Goal: Use online tool/utility: Utilize a website feature to perform a specific function

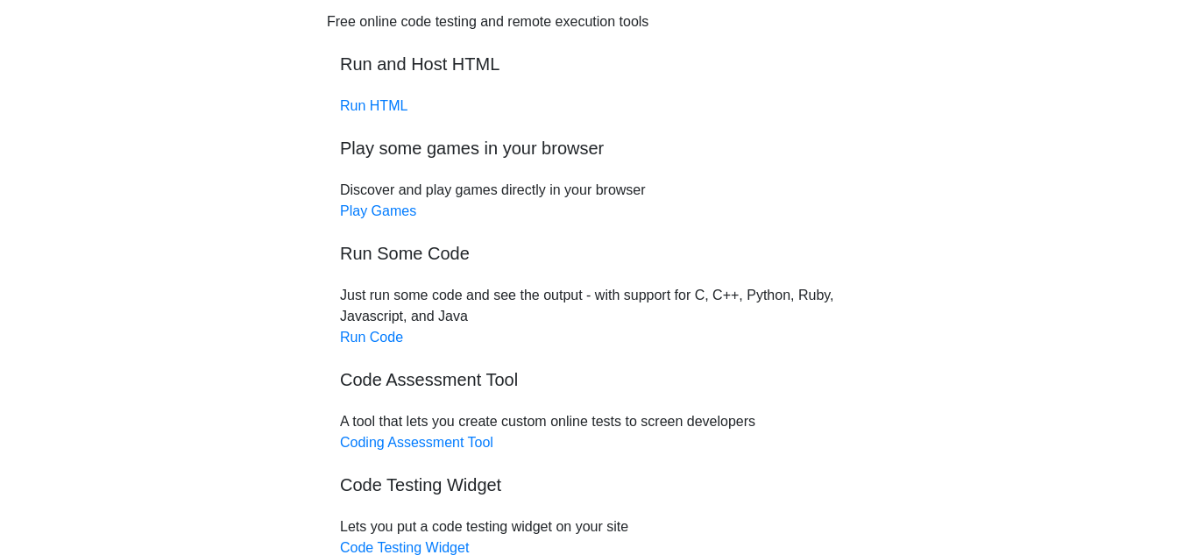
scroll to position [86, 0]
click at [387, 342] on link "Run Code" at bounding box center [371, 337] width 63 height 15
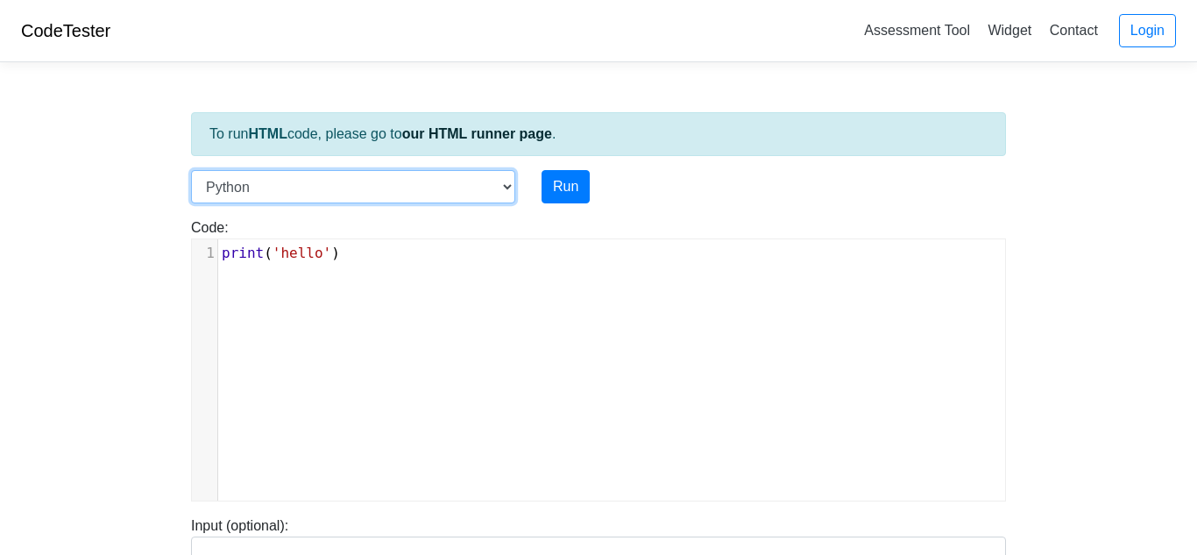
click at [363, 178] on select "C C++ Go Java Javascript Python Ruby" at bounding box center [353, 186] width 324 height 33
select select "cpp"
click at [191, 170] on select "C C++ Go Java Javascript Python Ruby" at bounding box center [353, 186] width 324 height 33
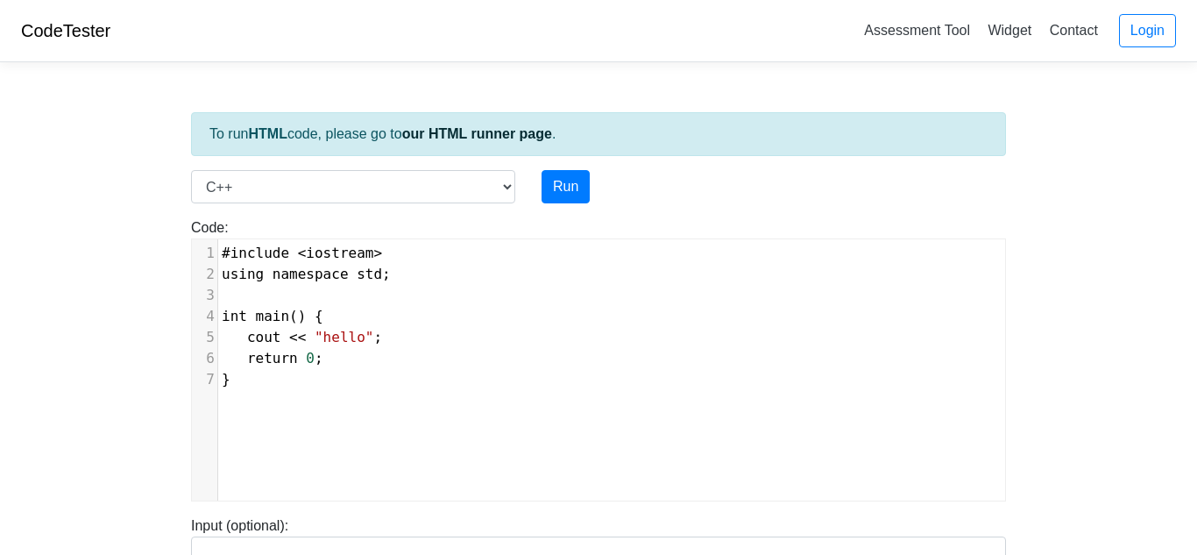
click at [319, 243] on pre "#include < iostream >" at bounding box center [611, 253] width 787 height 21
click at [404, 321] on pre "int main () {" at bounding box center [611, 316] width 787 height 21
click at [404, 339] on pre "cout << "hello" ;" at bounding box center [611, 337] width 787 height 21
type textarea "int s"
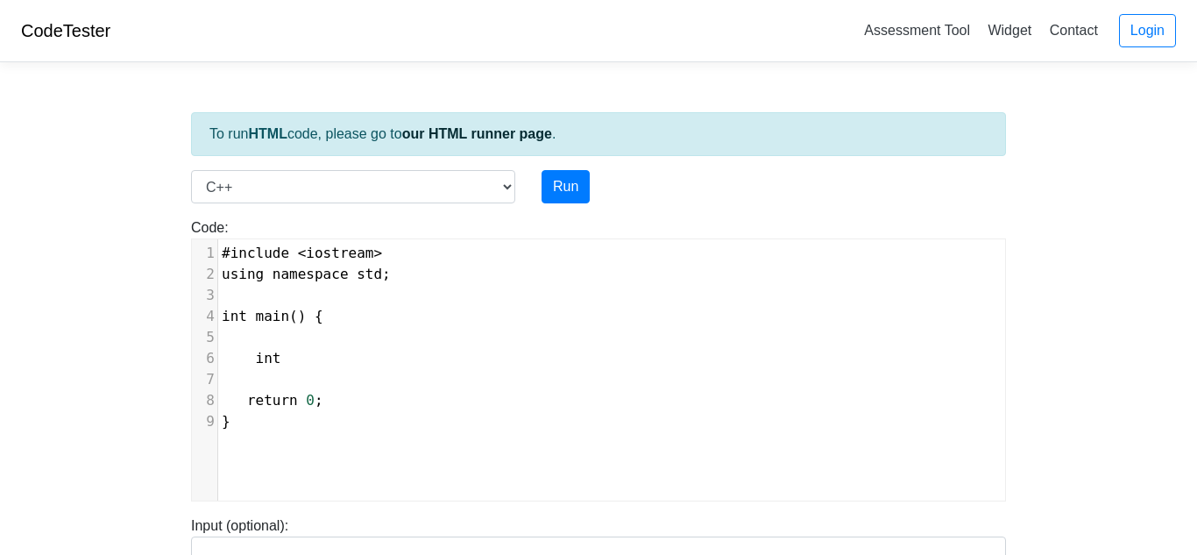
scroll to position [7, 43]
type textarea "first,v"
type textarea "second"
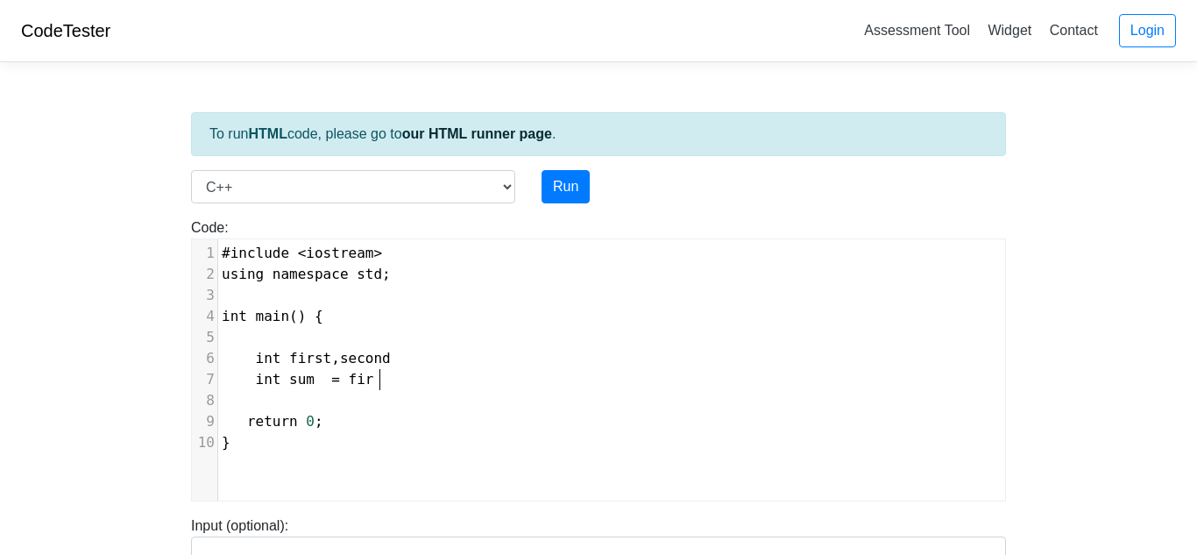
type textarea "int sum = firt"
type textarea "st+secod"
click at [479, 375] on pre "int sum = first + secod" at bounding box center [611, 379] width 787 height 21
type textarea "second"
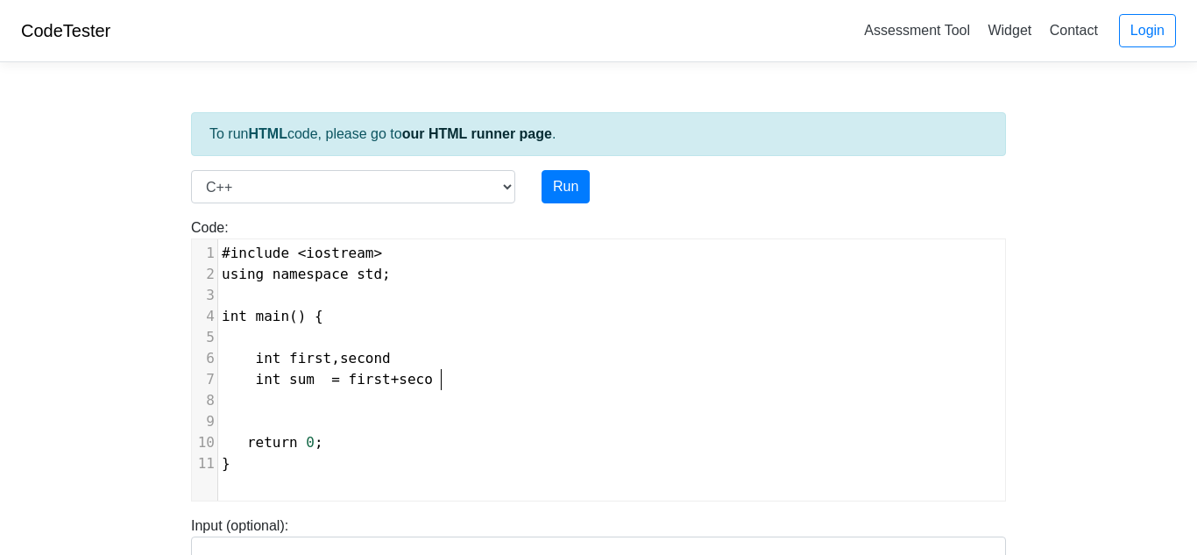
scroll to position [7, 52]
type textarea "c"
type textarea "cin >> y"
type textarea "first"
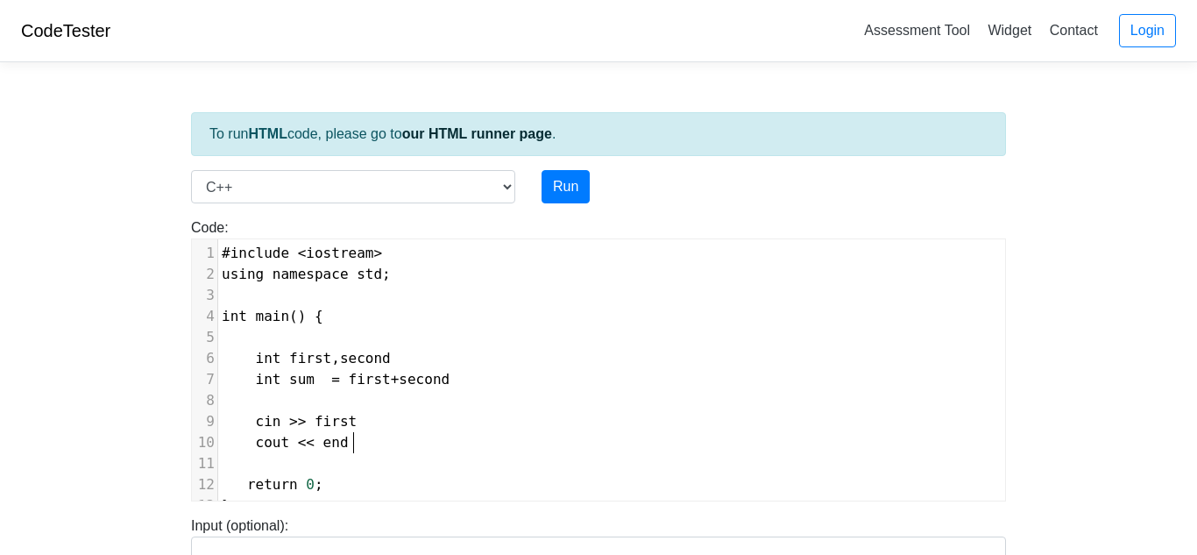
type textarea "cout << endl;"
type textarea "first << w"
type textarea "endl;"
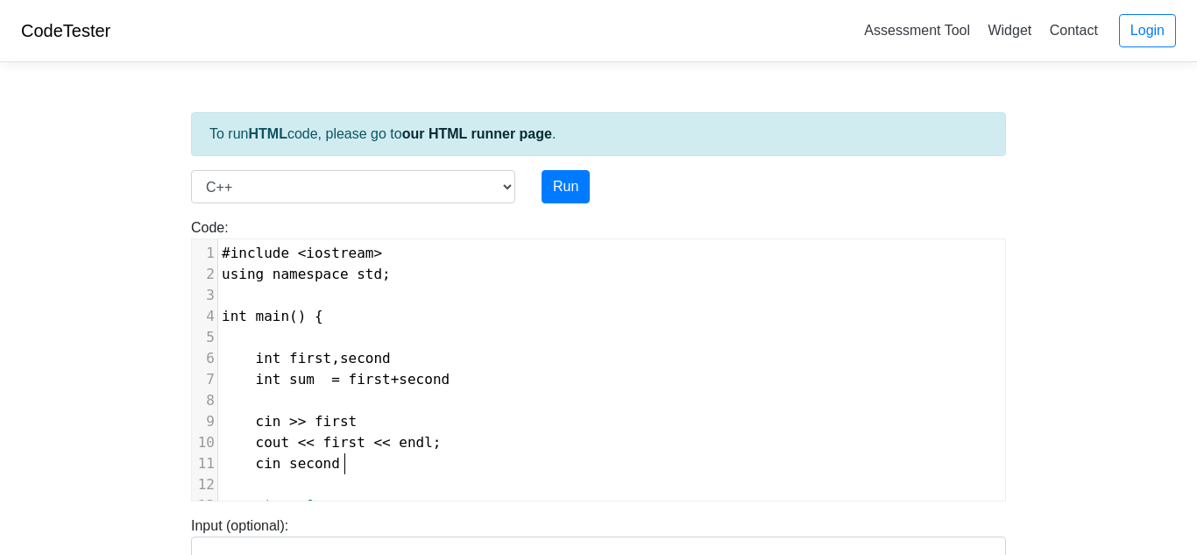
type textarea "cin second"
type textarea ">> second"
type textarea "c"
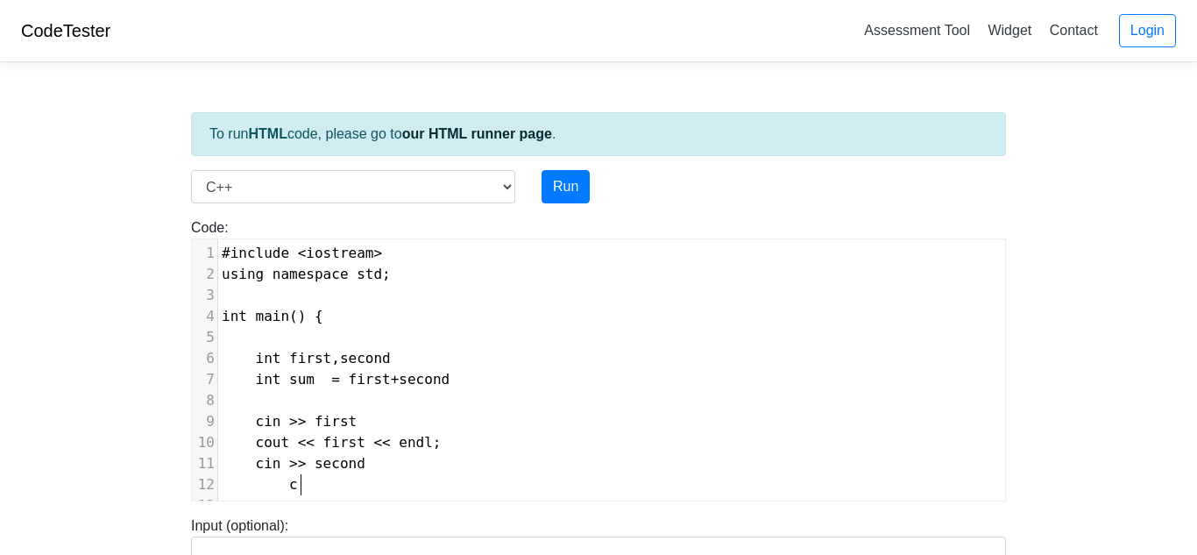
scroll to position [7, 10]
type textarea "c"
type textarea "couut"
type textarea "t << second << endl;"
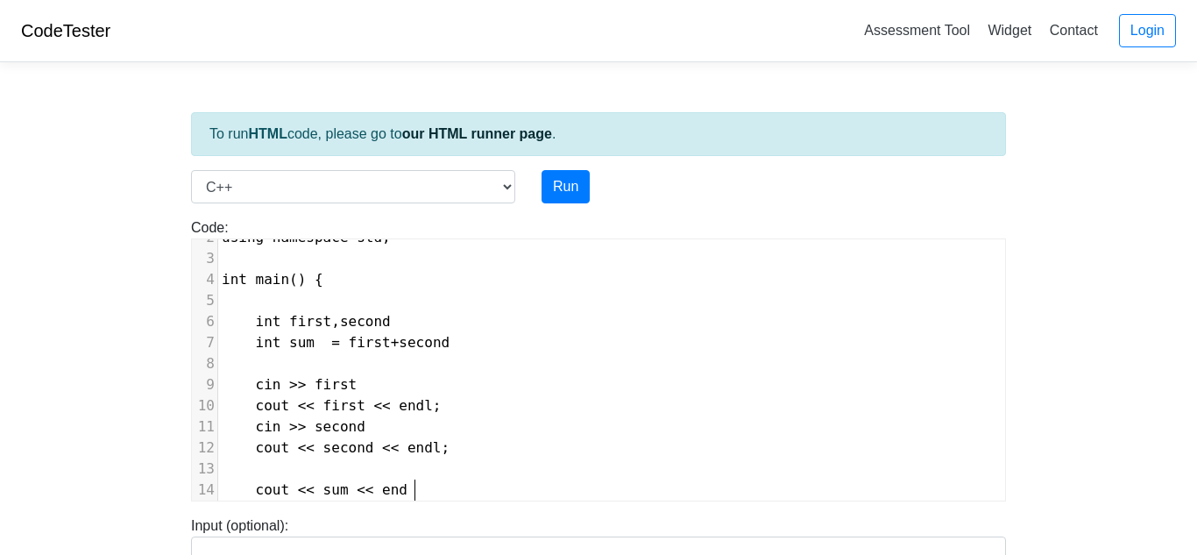
scroll to position [7, 174]
type textarea "cout << sum << endl;"
click at [556, 172] on button "Run" at bounding box center [565, 186] width 48 height 33
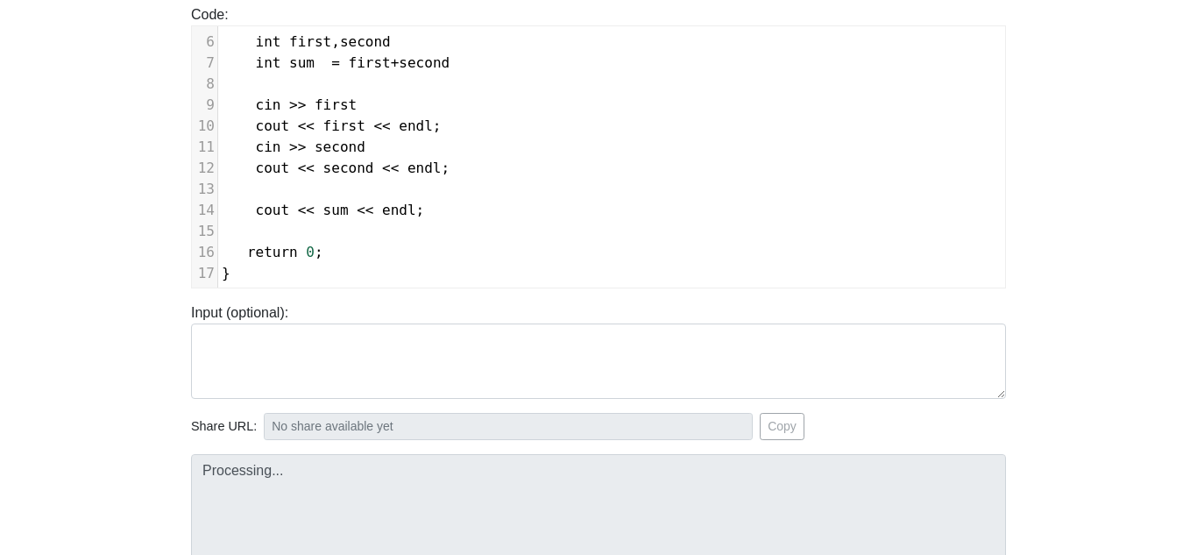
scroll to position [99, 0]
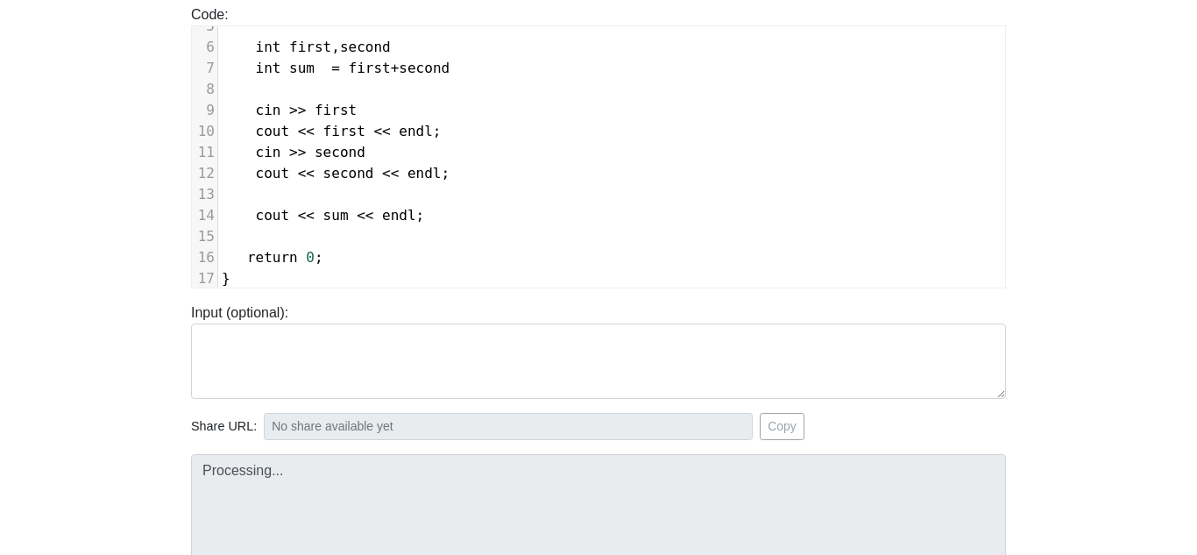
type input "https://codetester.io/runner?s=DZlwdkPaXM"
type textarea "Submission status: Compilation Error Compile Output: main.cpp: In function ‘int…"
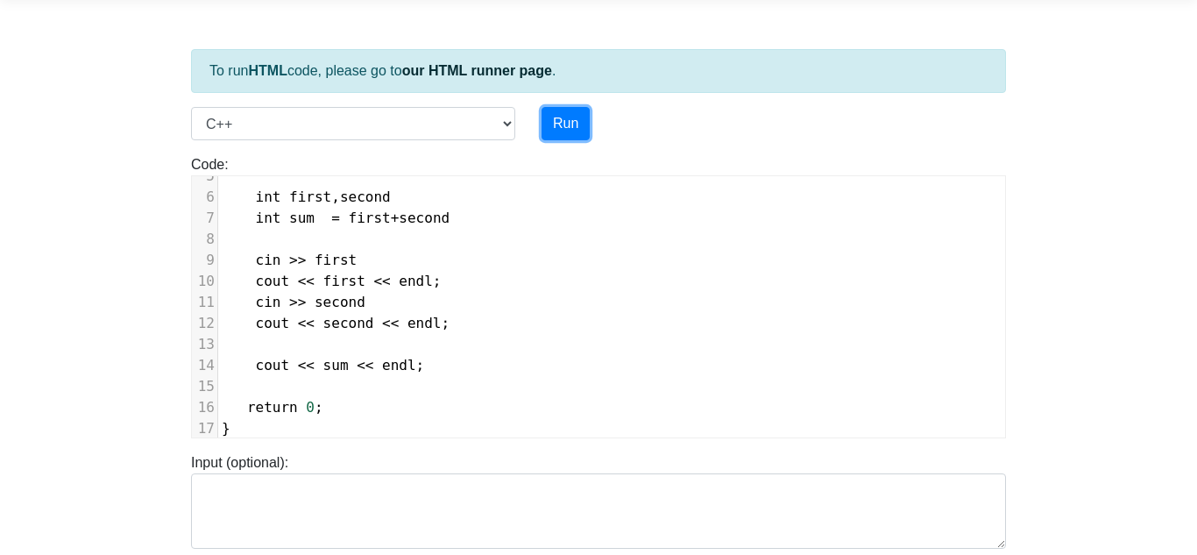
scroll to position [60, 0]
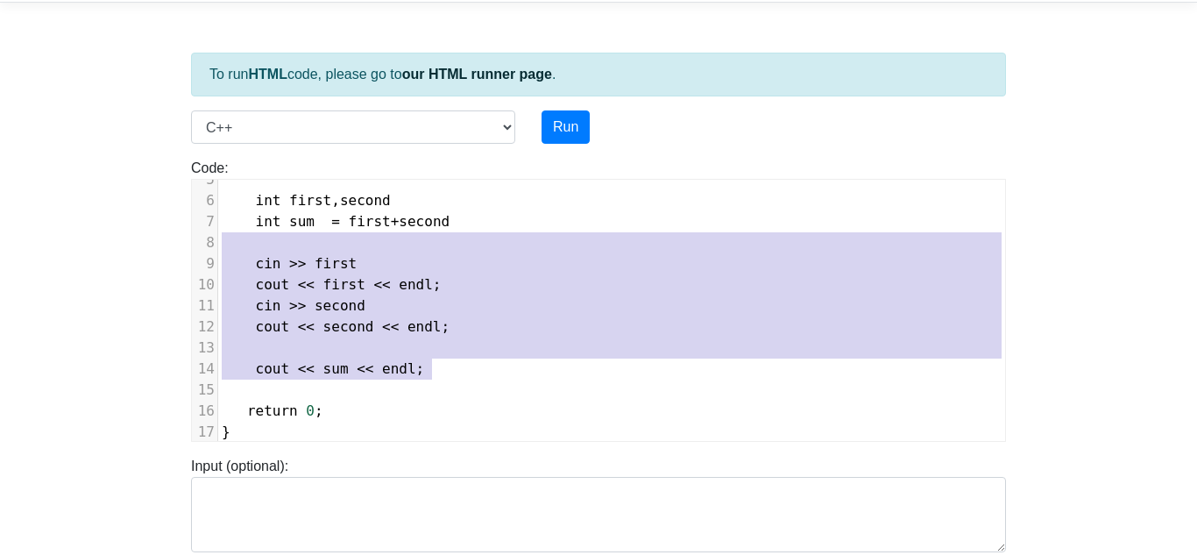
type textarea "int first,second int sum = first+second cin >> first cout << first << endl; cin…"
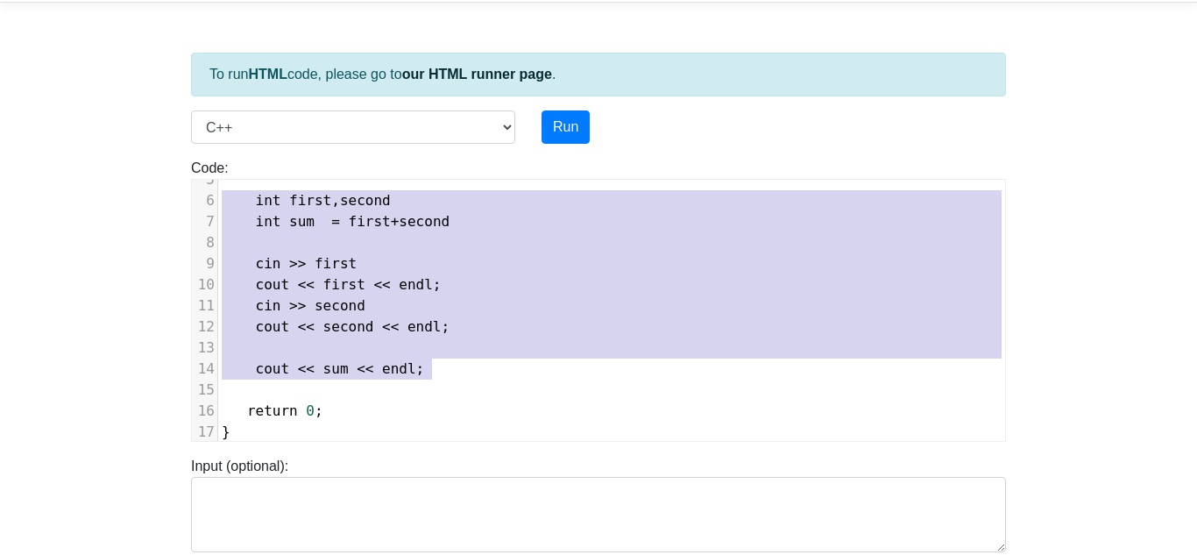
drag, startPoint x: 477, startPoint y: 371, endPoint x: 183, endPoint y: 194, distance: 342.7
click at [183, 194] on div "Code: #include <iostream> using namespace std; int main() { cout << "hello"; re…" at bounding box center [598, 300] width 841 height 284
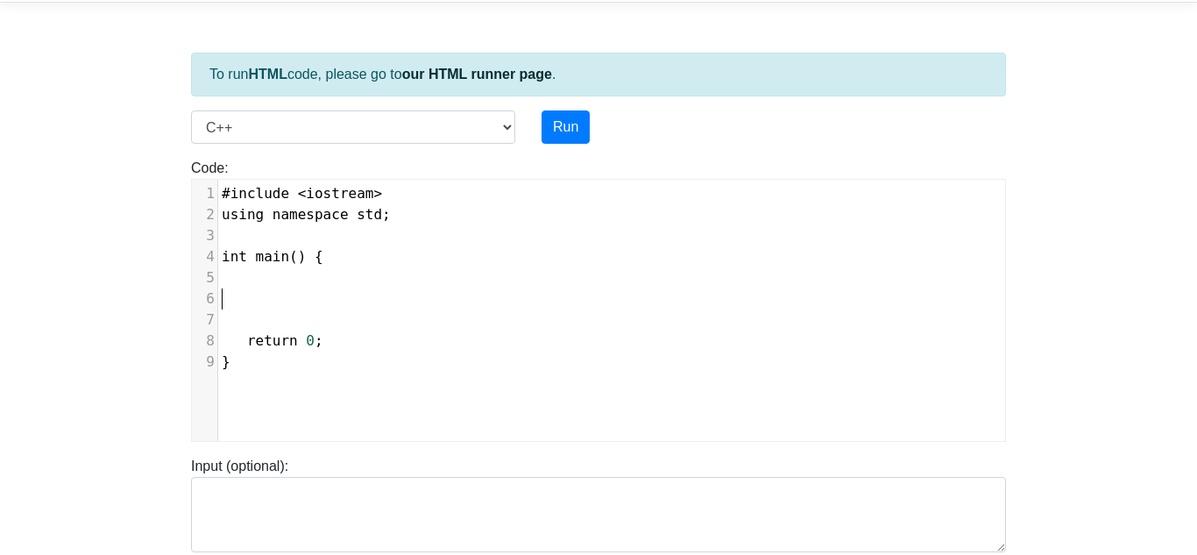
click at [463, 276] on pre at bounding box center [611, 277] width 787 height 21
click at [453, 293] on pre "​" at bounding box center [611, 298] width 787 height 21
type textarea "i"
type textarea "string"
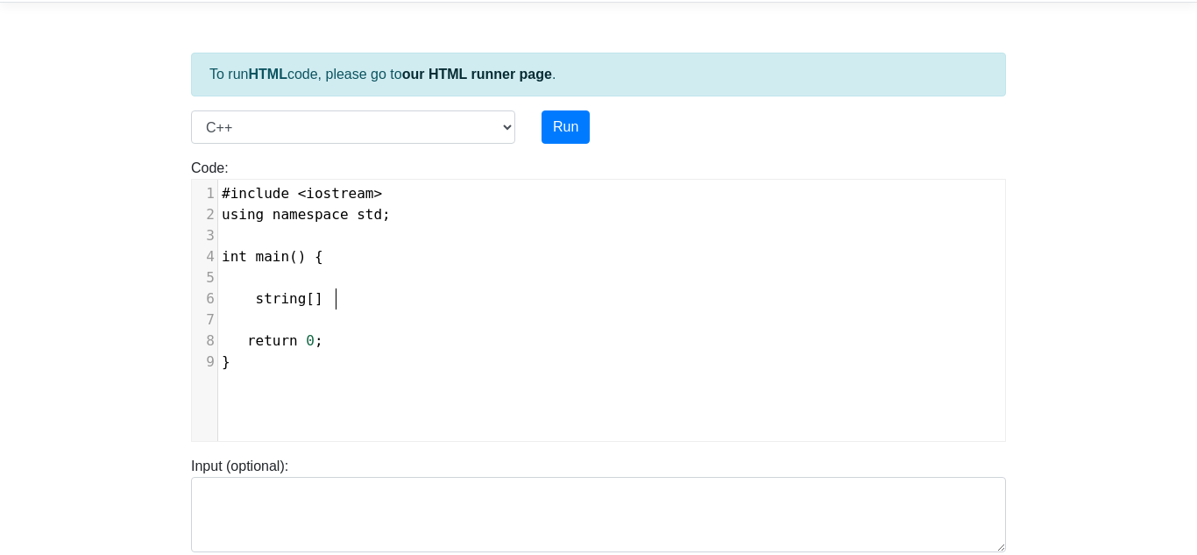
scroll to position [7, 25]
type textarea "[] MySstr = {"
type textarea "[]"
type textarea "{}"
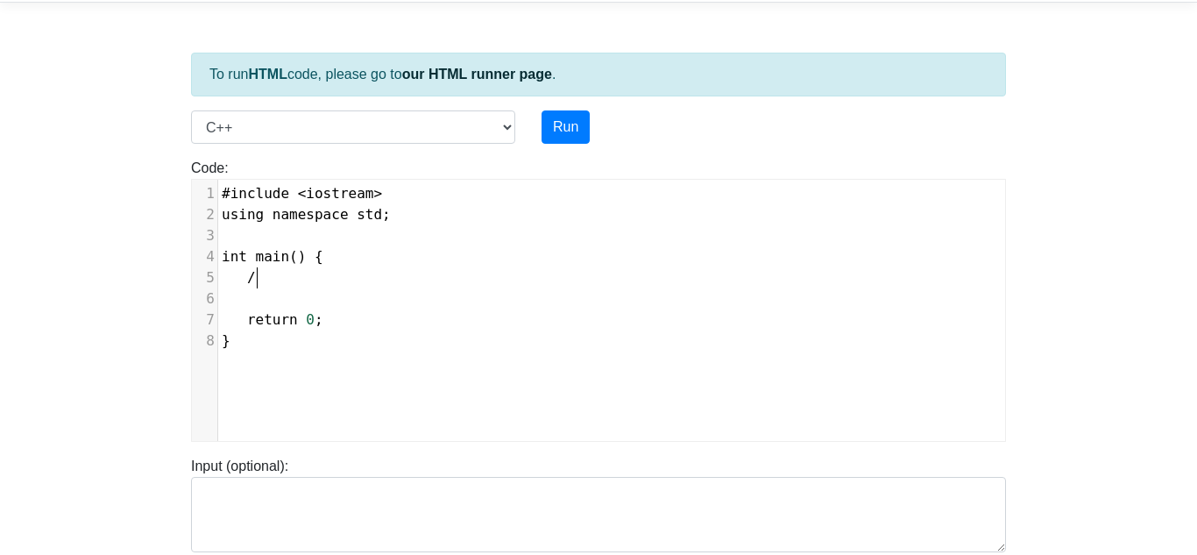
type textarea "//"
click at [253, 296] on span at bounding box center [239, 298] width 34 height 21
type textarea "//"
type textarea "for ()"
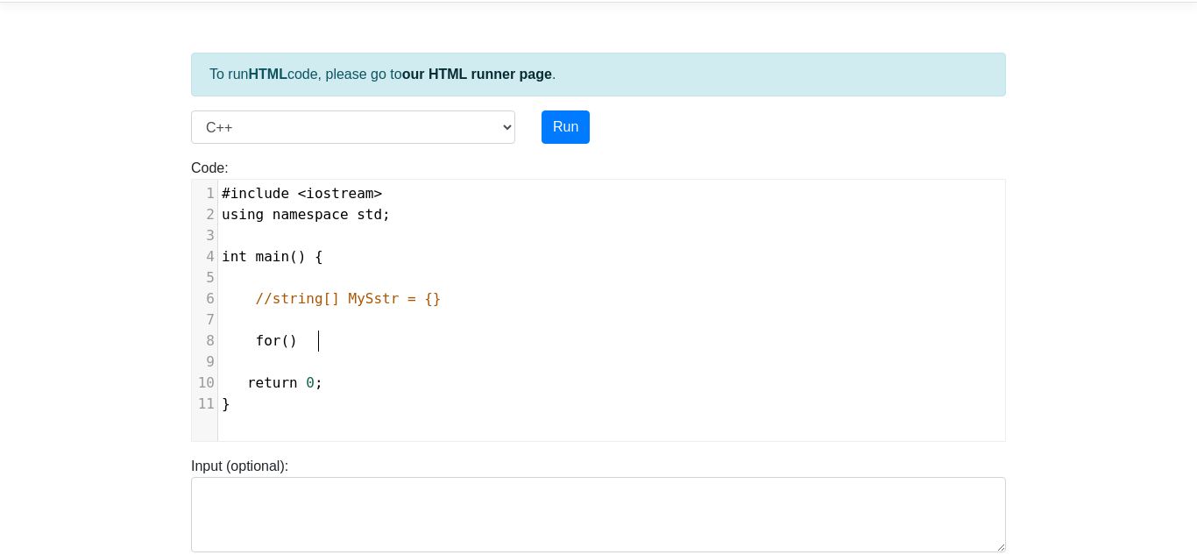
type textarea "do"
click at [355, 345] on pre "for () do" at bounding box center [611, 340] width 787 height 21
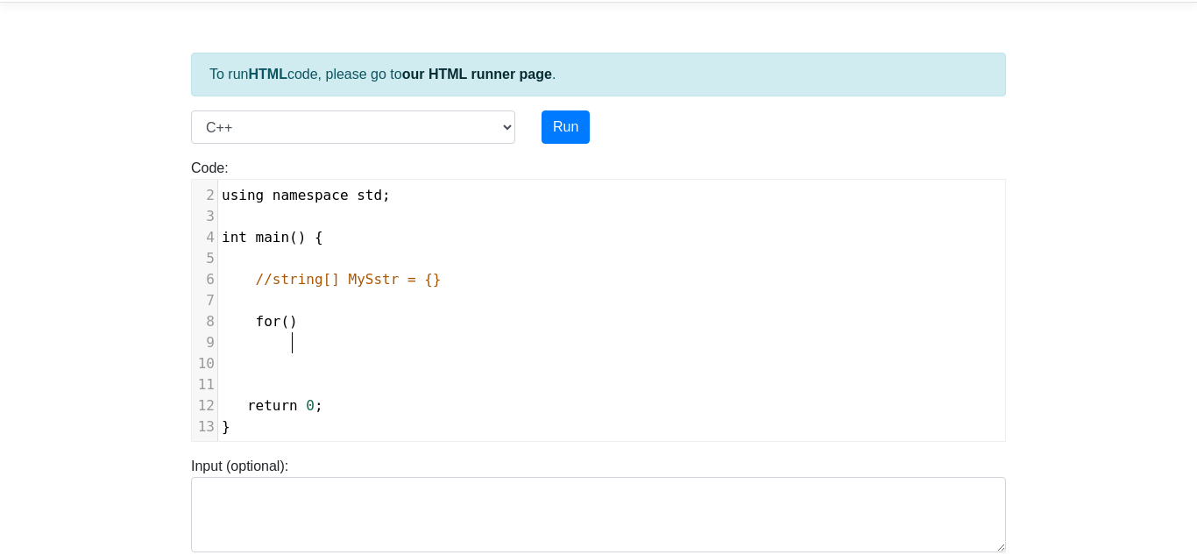
type textarea "{}"
click at [319, 299] on pre at bounding box center [611, 300] width 787 height 21
type textarea "inr su"
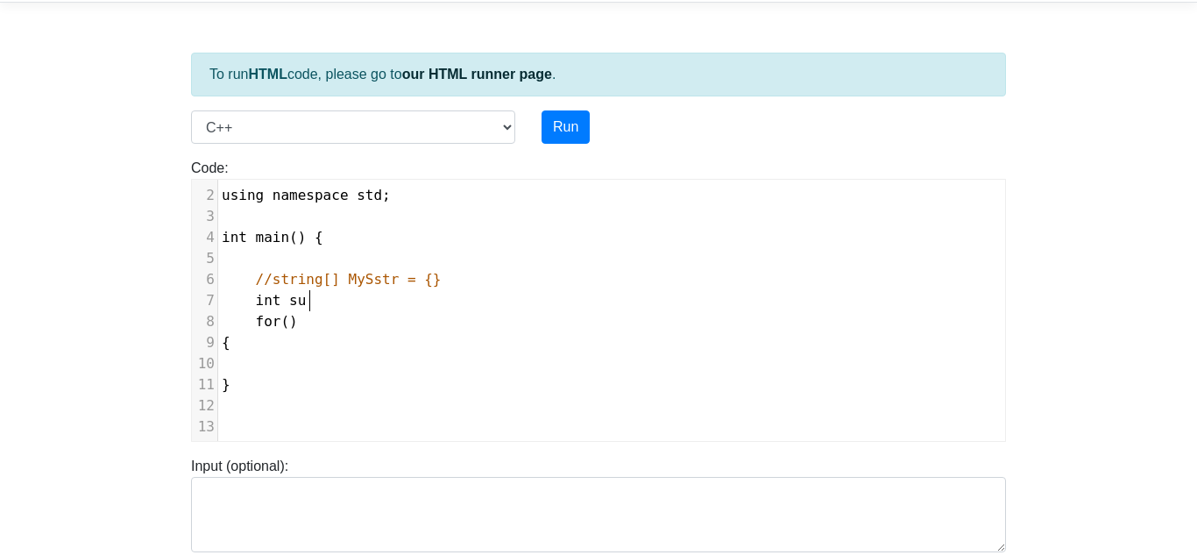
type textarea "t sum"
click at [296, 321] on span "for ()" at bounding box center [260, 321] width 76 height 17
click at [336, 355] on pre at bounding box center [611, 363] width 787 height 21
type textarea "sum += 1"
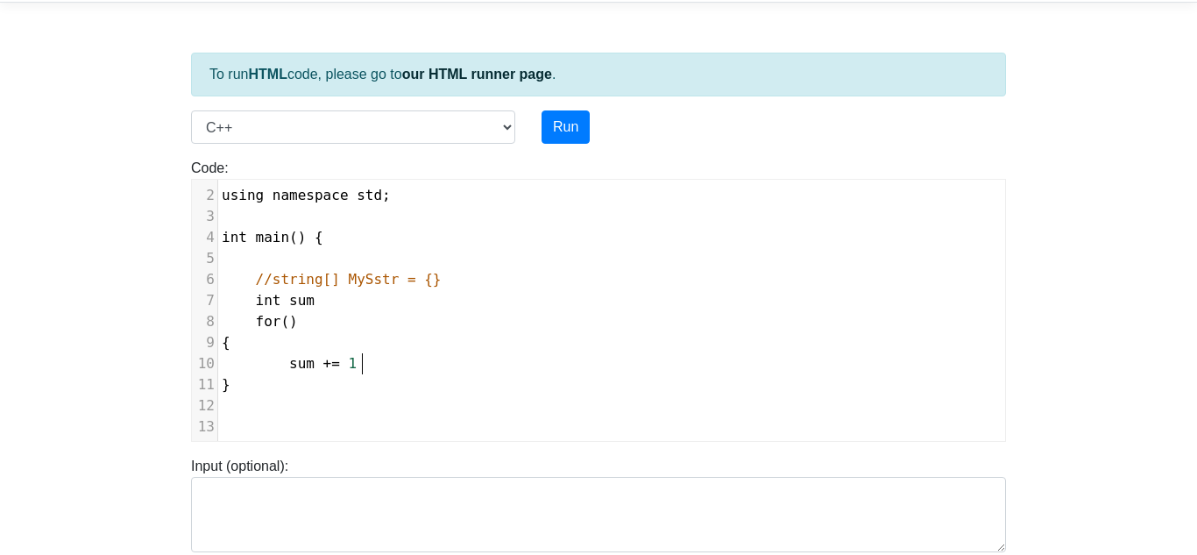
scroll to position [7, 69]
click at [298, 321] on span "for ()" at bounding box center [260, 321] width 76 height 17
type textarea "int i,"
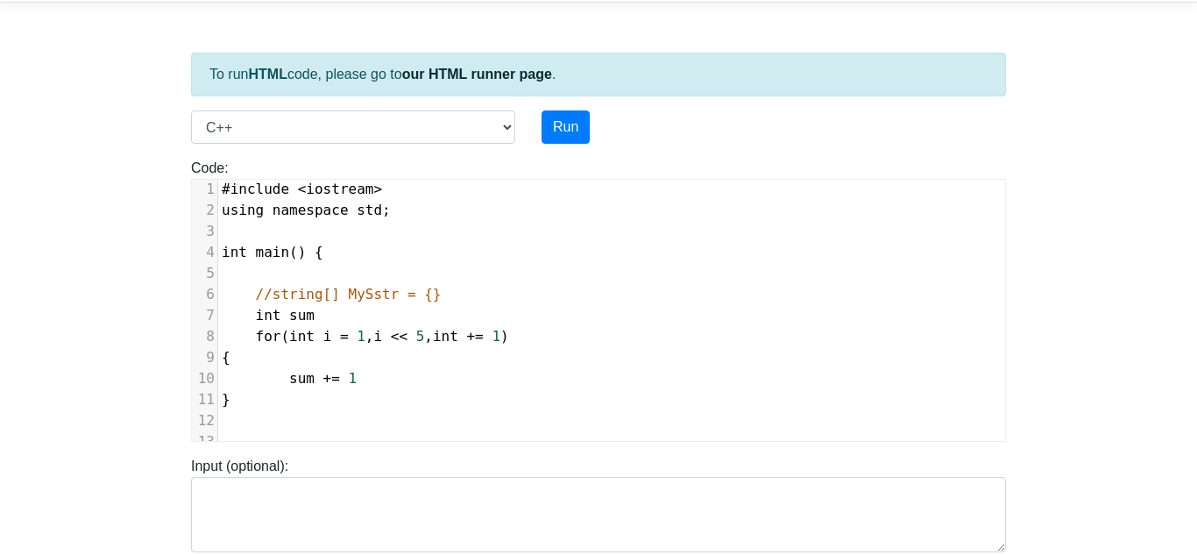
type textarea "= 1, i << 5, int += 1"
type textarea "++"
type textarea "="
click at [389, 382] on pre "sum += 1" at bounding box center [611, 378] width 787 height 21
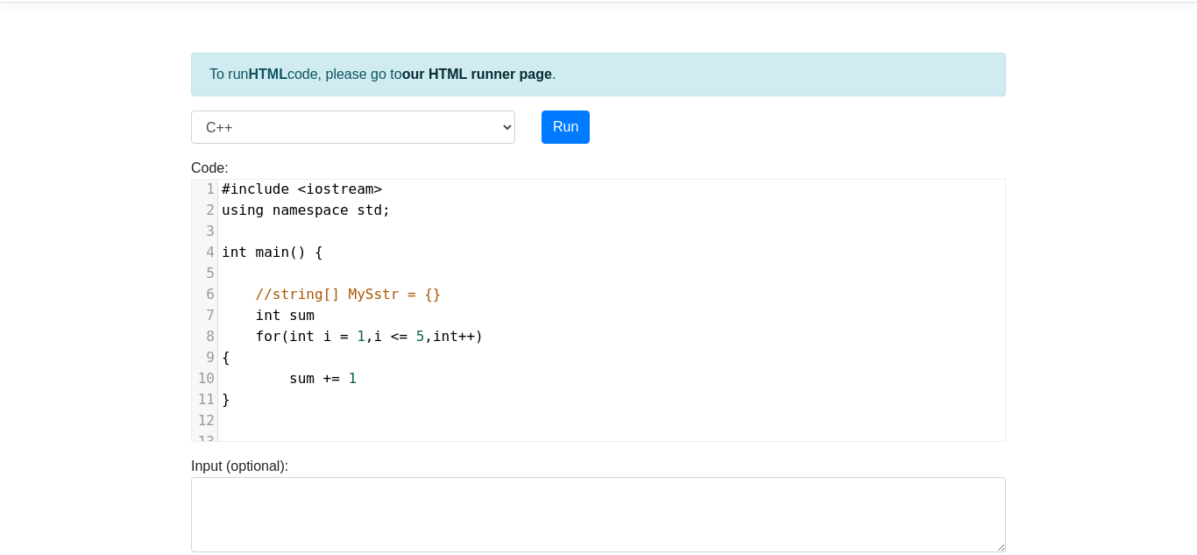
type textarea ";"
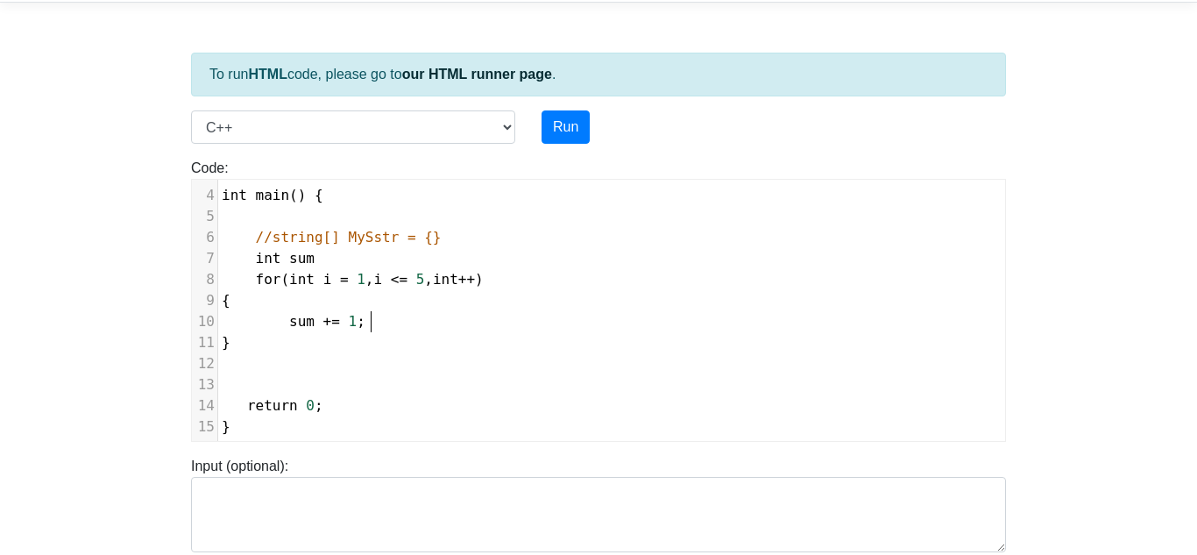
click at [335, 384] on pre at bounding box center [611, 384] width 787 height 21
type textarea "cout <<"
click at [386, 319] on pre "sum += 1 ;" at bounding box center [611, 321] width 787 height 21
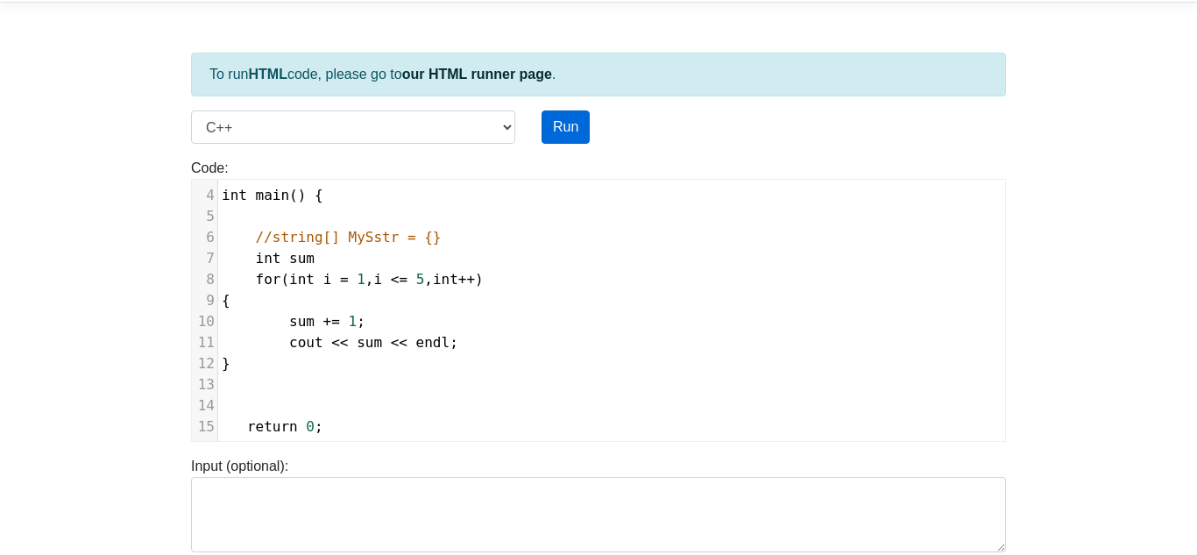
type textarea "cout << sum << endl;"
click at [557, 137] on button "Run" at bounding box center [565, 126] width 48 height 33
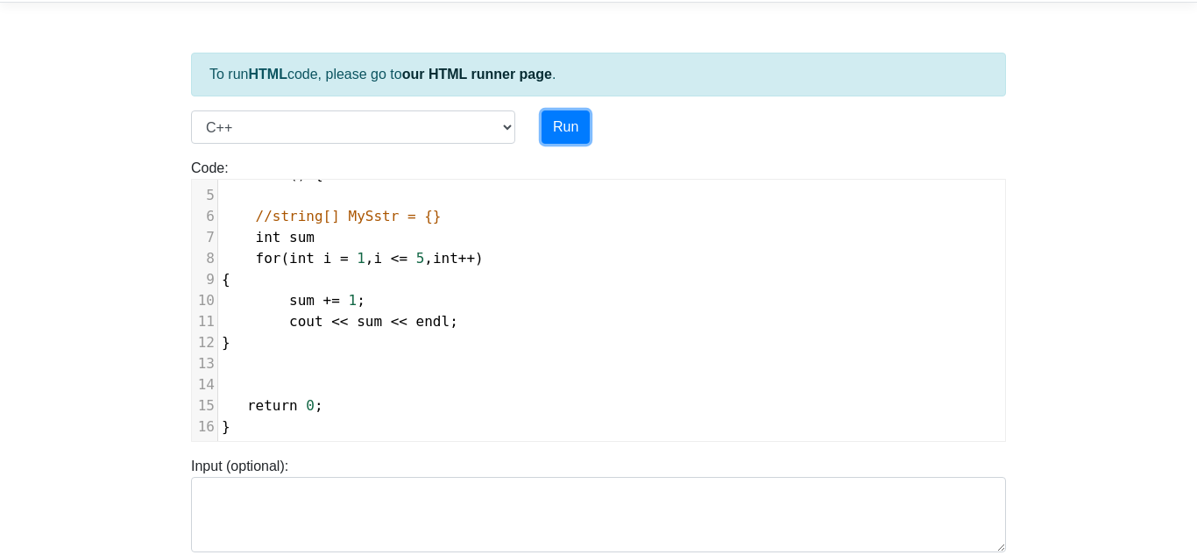
type input "https://codetester.io/runner?s=DdWMbL2Klo"
type textarea "Submission status: Compilation Error Compile Output: main.cpp: In function ‘int…"
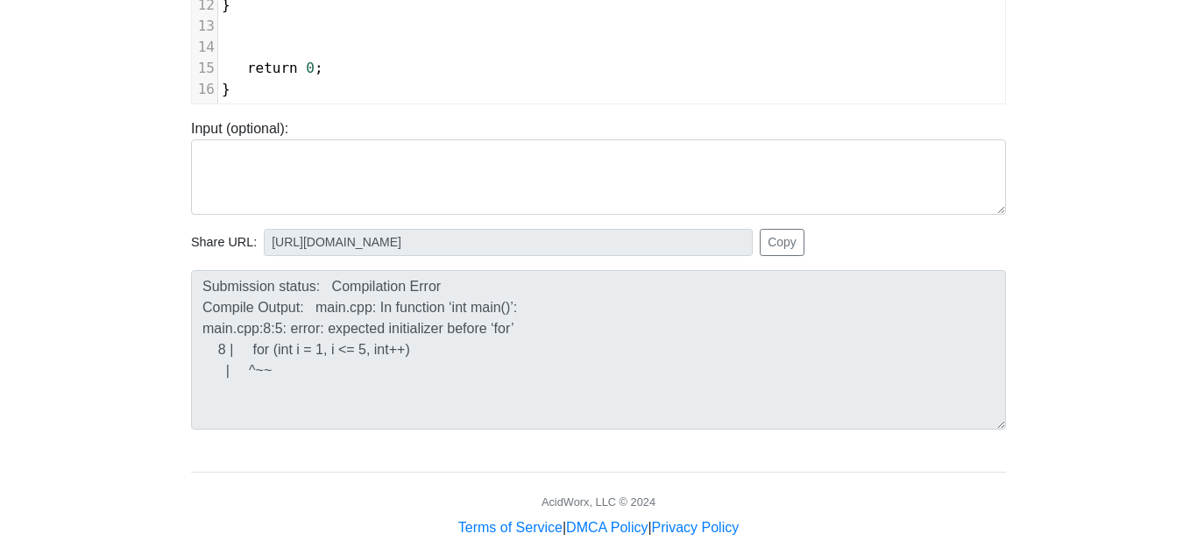
scroll to position [396, 0]
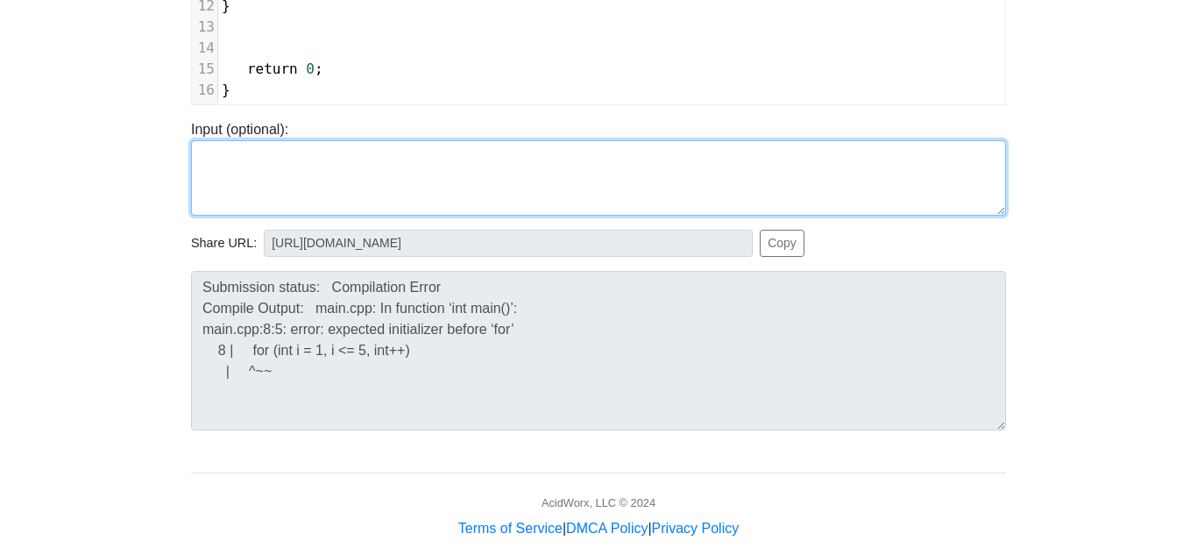
click at [491, 162] on textarea at bounding box center [598, 177] width 815 height 75
type textarea "w"
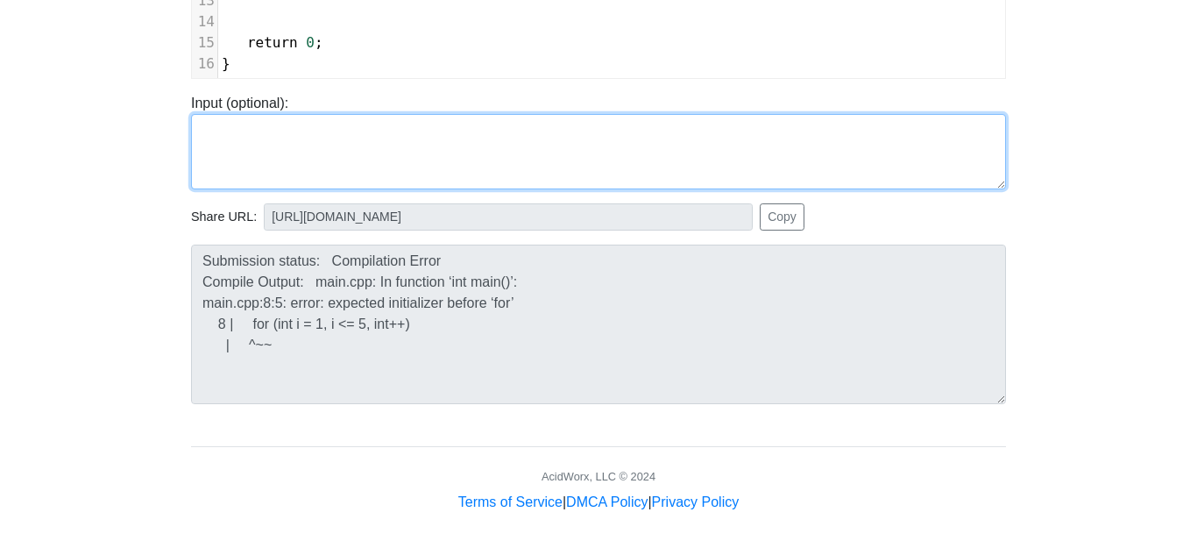
scroll to position [417, 0]
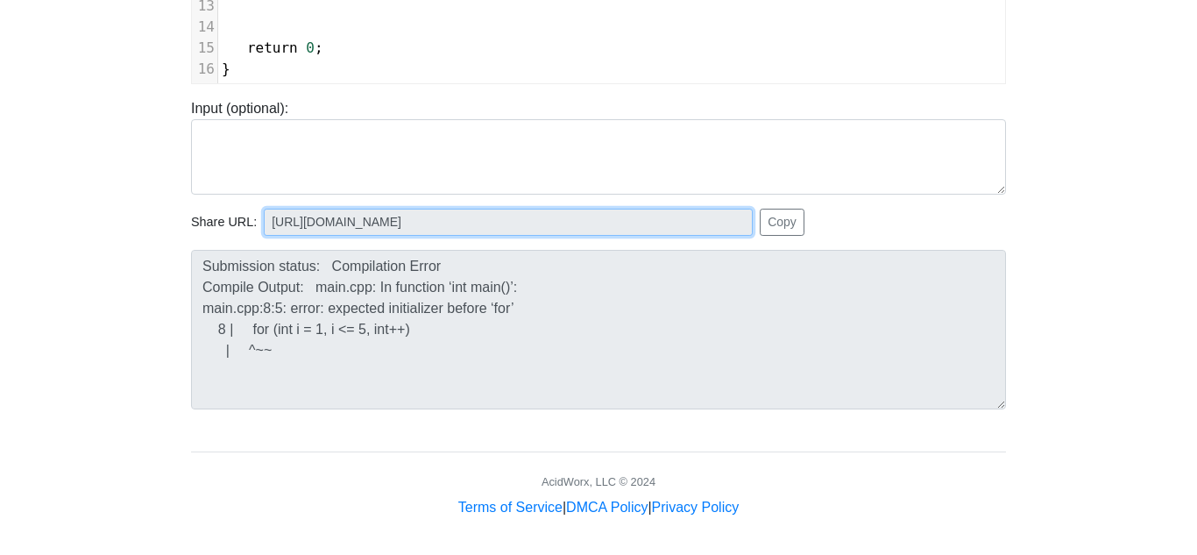
click at [586, 221] on input "https://codetester.io/runner?s=DdWMbL2Klo" at bounding box center [508, 221] width 489 height 27
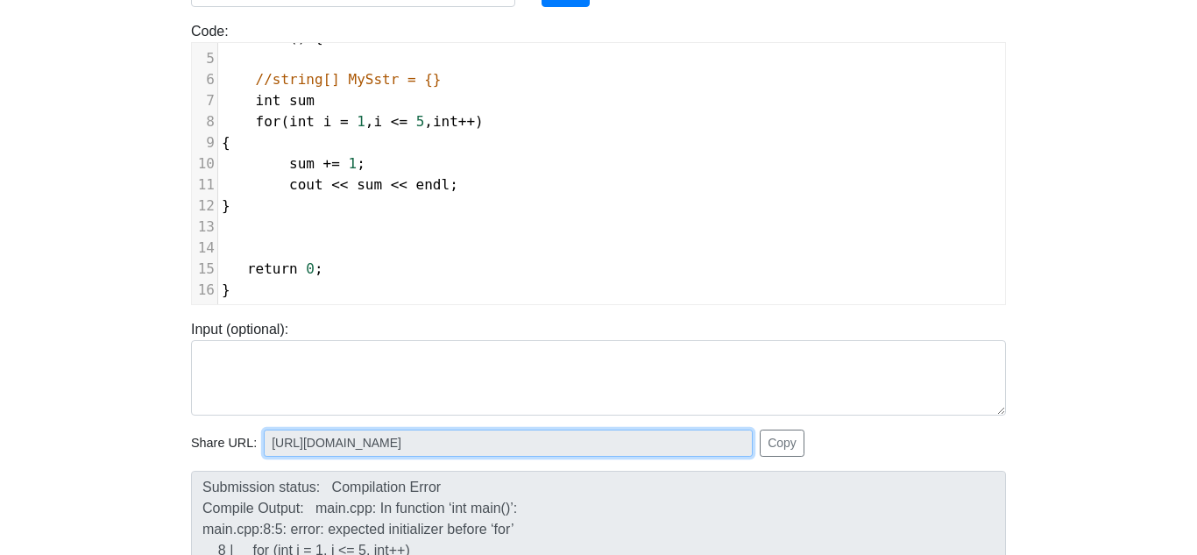
scroll to position [4, 0]
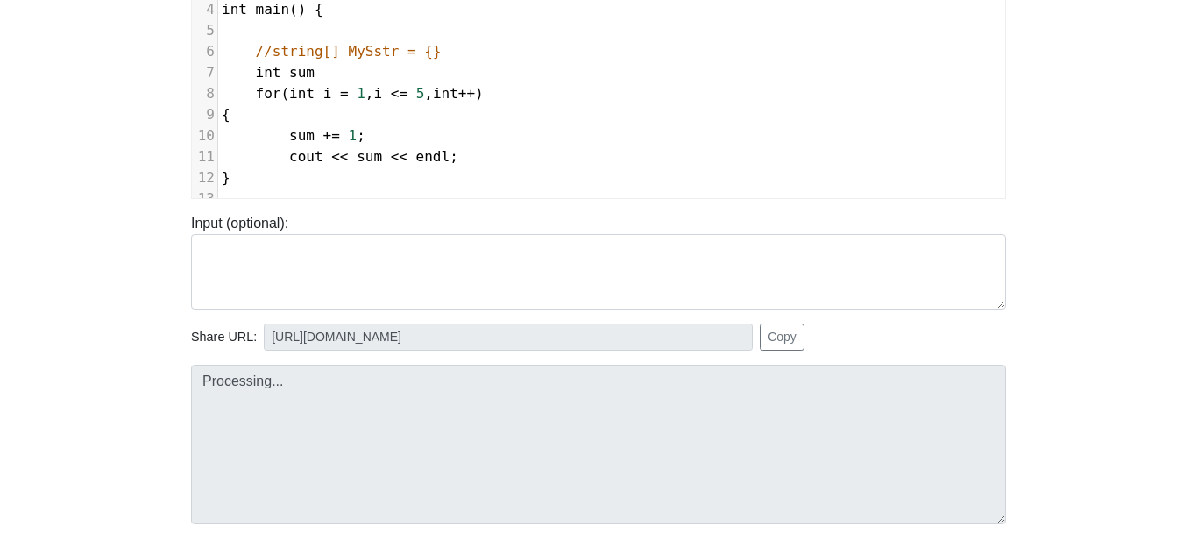
type input "https://codetester.io/runner?s=64zoBOEjXb"
type textarea "Submission status: Compilation Error Compile Output: main.cpp: In function ‘int…"
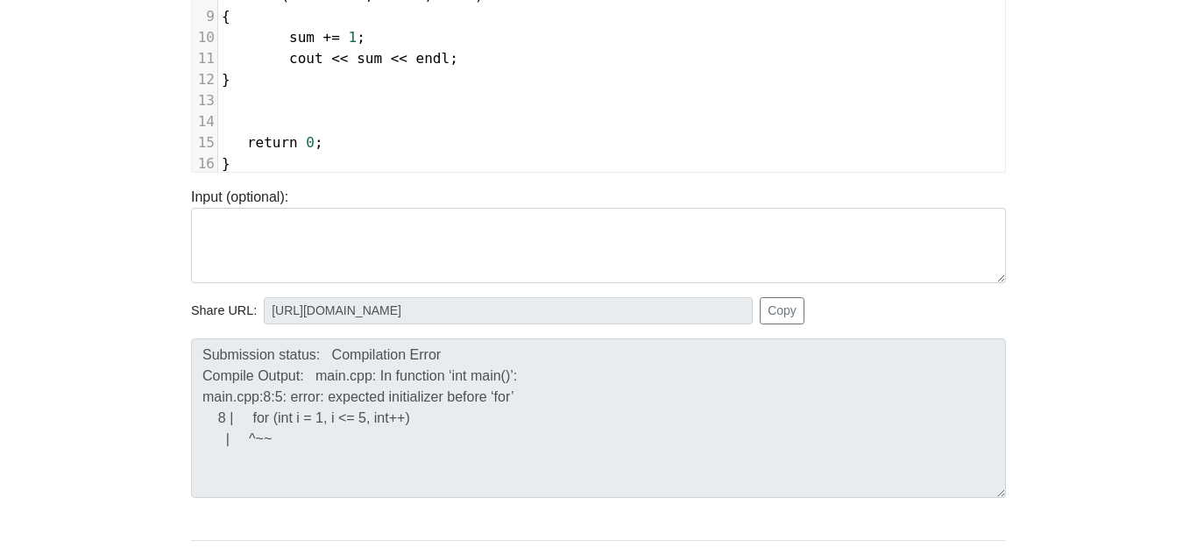
scroll to position [422, 0]
